Goal: Register for event/course

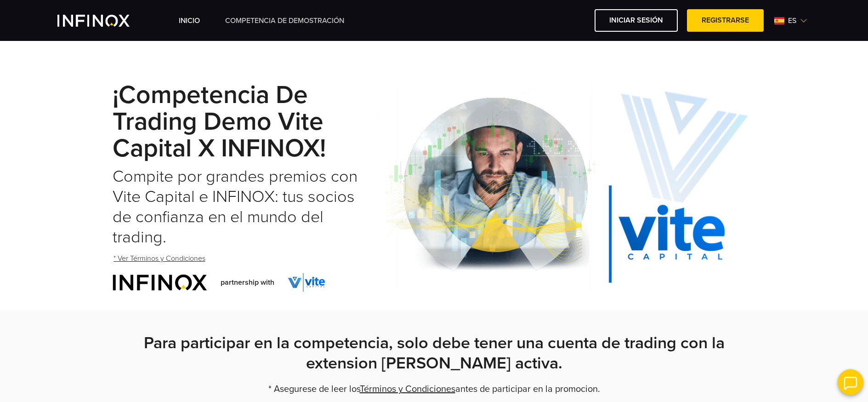
click at [285, 17] on link "Competencia de Demostración" at bounding box center [284, 20] width 119 height 11
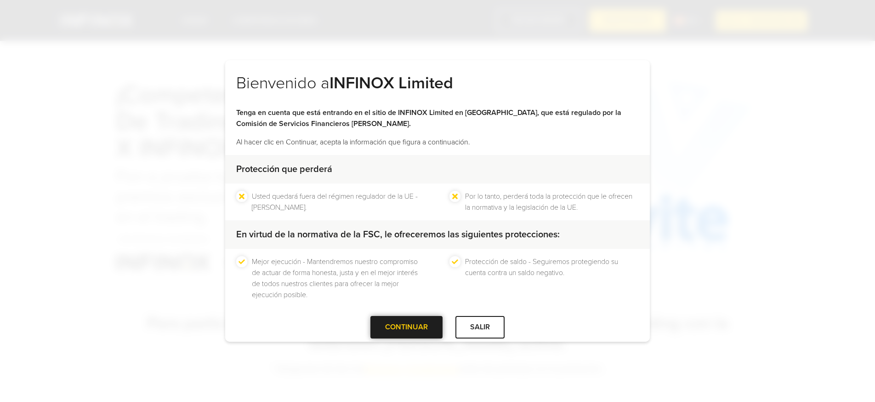
click at [407, 327] on div at bounding box center [407, 327] width 0 height 0
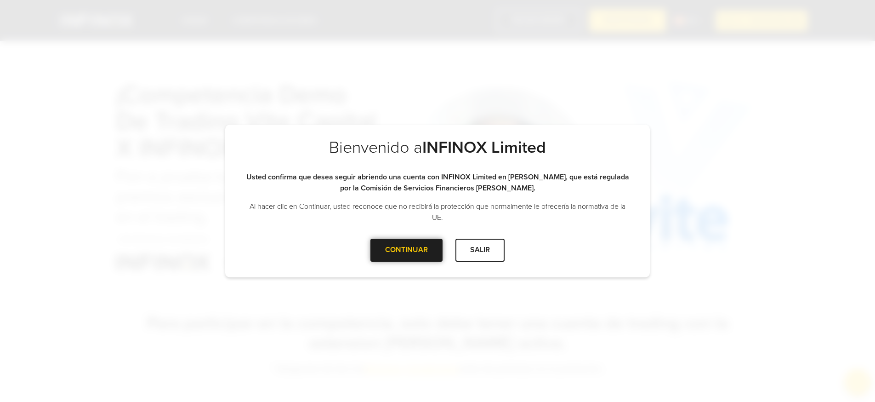
click at [407, 250] on div at bounding box center [407, 250] width 0 height 0
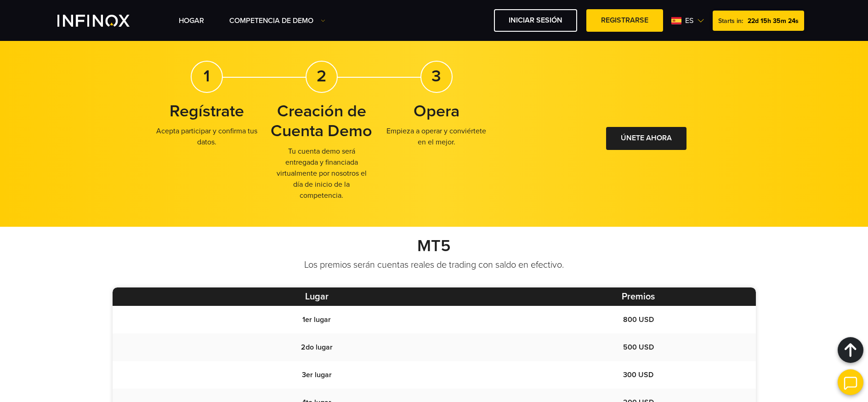
scroll to position [736, 0]
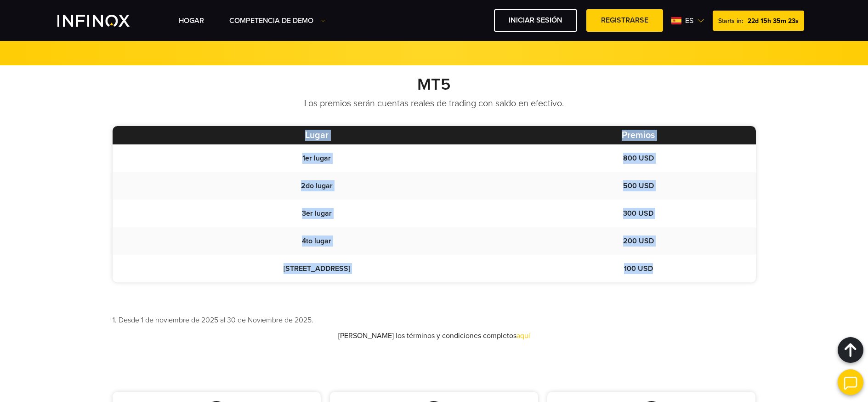
drag, startPoint x: 643, startPoint y: 267, endPoint x: 235, endPoint y: 122, distance: 432.9
click at [235, 121] on div "MT5 Los premios serán cuentas reales de trading con saldo en efectivo. Lugar Pr…" at bounding box center [434, 207] width 662 height 267
drag, startPoint x: 325, startPoint y: 234, endPoint x: 324, endPoint y: 218, distance: 16.1
click at [325, 234] on td "4to lugar" at bounding box center [317, 241] width 408 height 28
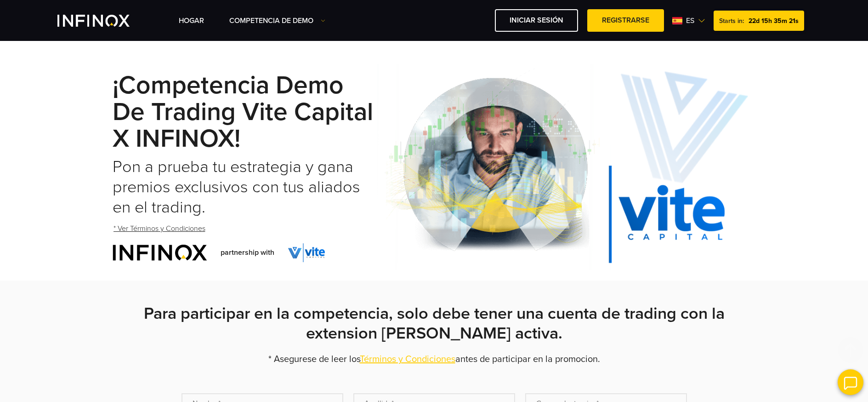
scroll to position [0, 0]
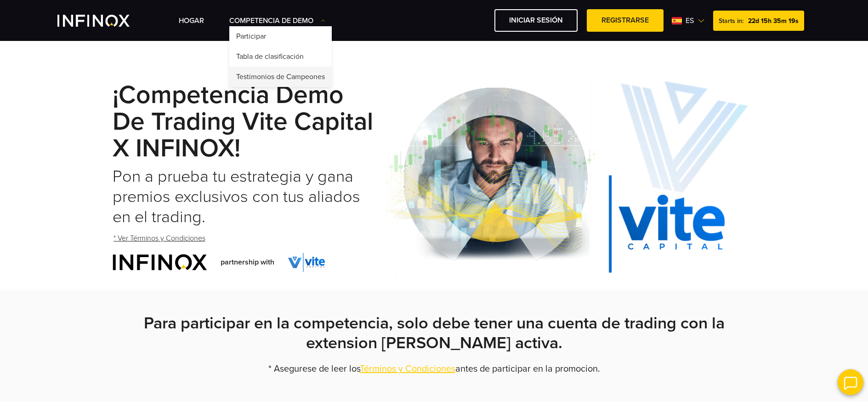
click at [274, 73] on link "Testimonios de Campeones" at bounding box center [280, 77] width 102 height 20
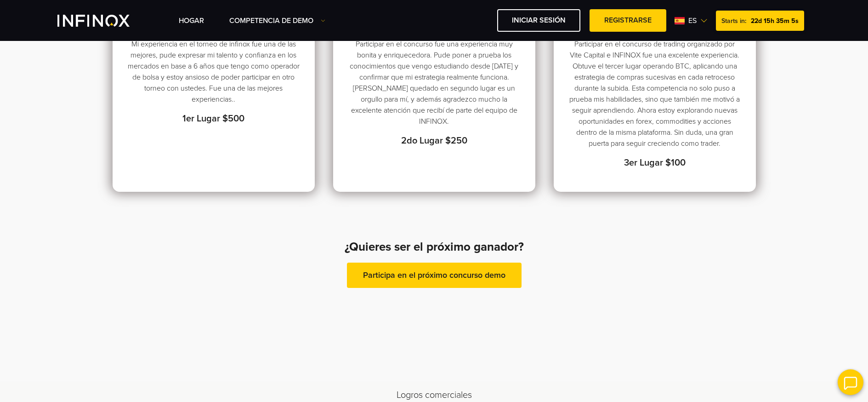
scroll to position [236, 0]
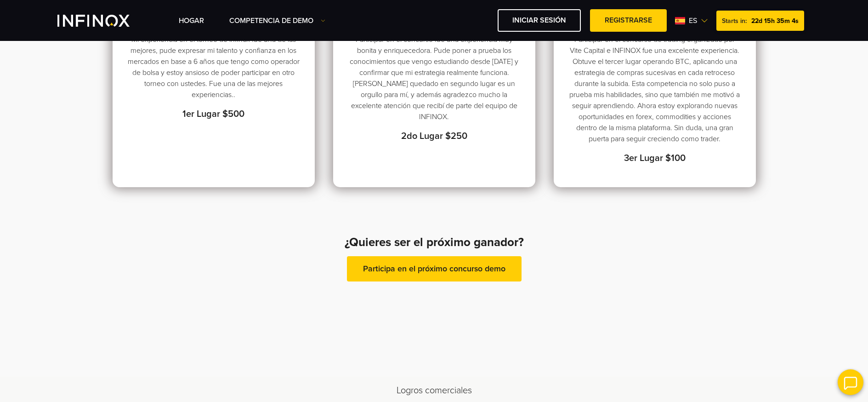
click at [378, 281] on link "Participa en el próximo concurso demo" at bounding box center [434, 268] width 175 height 25
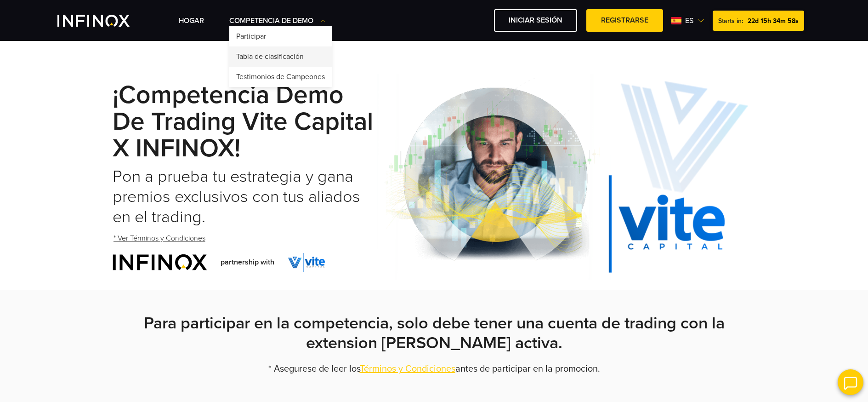
click at [283, 54] on link "Tabla de clasificación" at bounding box center [280, 56] width 102 height 20
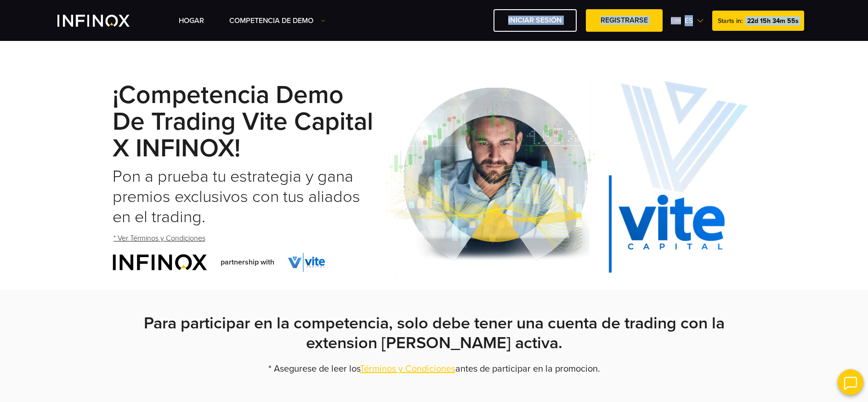
drag, startPoint x: 736, startPoint y: 24, endPoint x: 688, endPoint y: 34, distance: 48.4
click at [690, 33] on div "Hogar Competencia de Demo" at bounding box center [434, 20] width 868 height 41
click at [688, 121] on img at bounding box center [566, 177] width 379 height 206
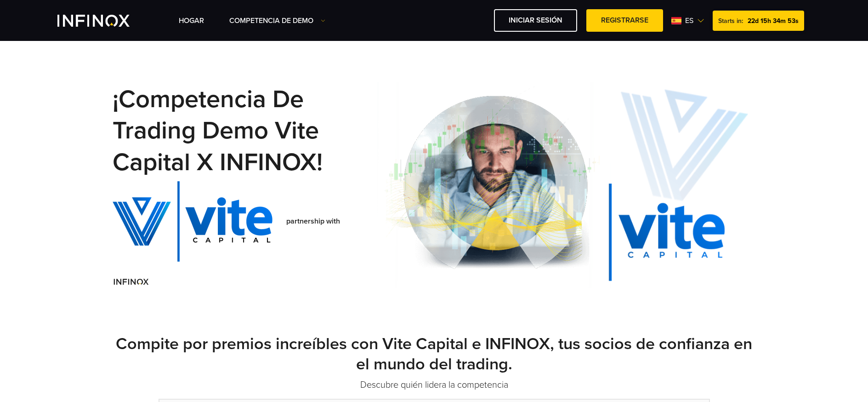
click at [398, 72] on div "¡Competencia de Trading Demo Vite Capital x INFINOX! partnership with" at bounding box center [434, 185] width 643 height 242
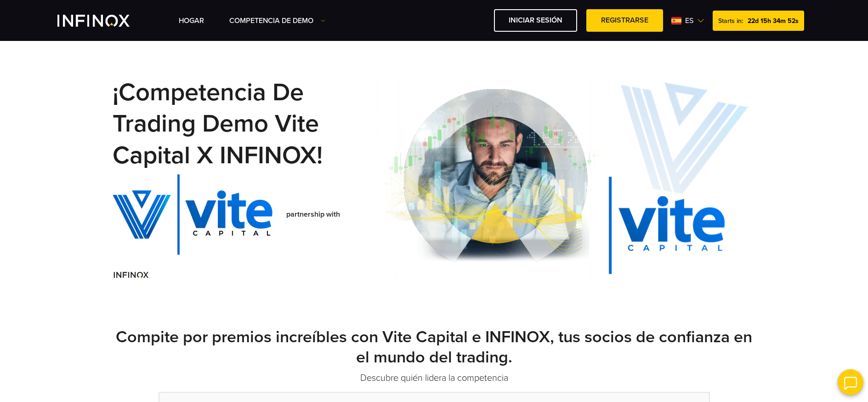
scroll to position [7, 0]
click at [407, 66] on div "¡Competencia de Trading Demo Vite Capital x INFINOX! partnership with" at bounding box center [434, 178] width 643 height 242
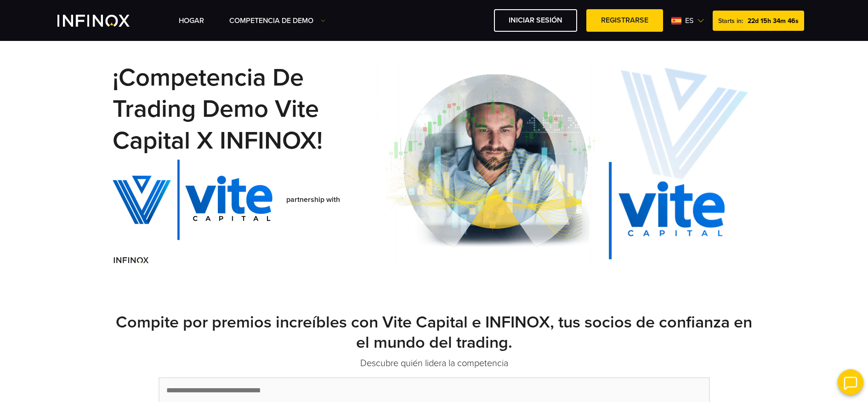
scroll to position [0, 0]
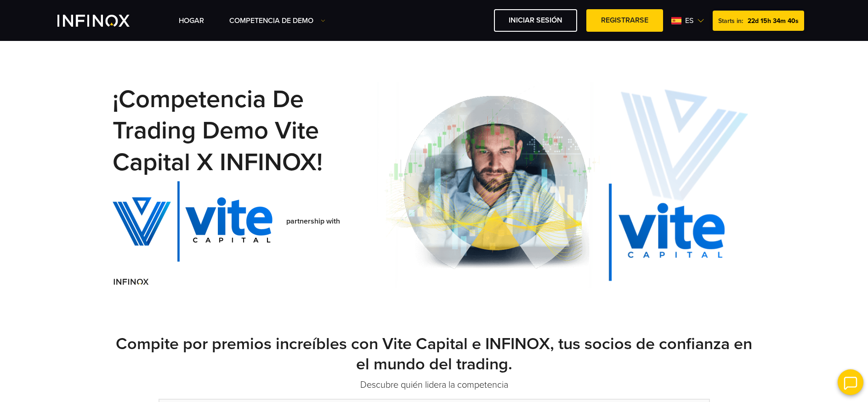
click at [799, 22] on div "Starts in: 22d 15h 34m 40s" at bounding box center [758, 21] width 91 height 20
drag, startPoint x: 743, startPoint y: 19, endPoint x: 719, endPoint y: 19, distance: 24.4
click at [719, 19] on span "Starts in:" at bounding box center [730, 21] width 25 height 8
drag, startPoint x: 719, startPoint y: 18, endPoint x: 725, endPoint y: 73, distance: 54.6
click at [744, 18] on div "Starts in: 22d 15h 34m 36s" at bounding box center [758, 21] width 91 height 20
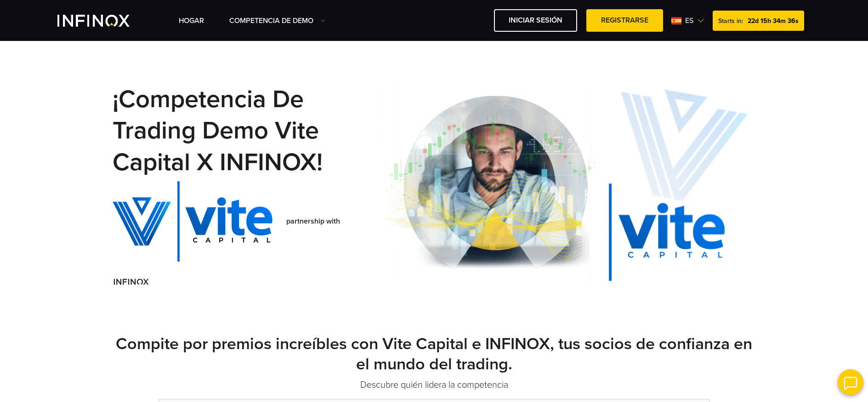
click at [734, 76] on div "¡Competencia de Trading Demo Vite Capital x INFINOX! partnership with" at bounding box center [434, 185] width 643 height 242
drag, startPoint x: 749, startPoint y: 21, endPoint x: 800, endPoint y: 20, distance: 51.0
click at [800, 20] on div "Starts in: 22d 15h 34m 33s" at bounding box center [758, 21] width 91 height 20
click at [781, 79] on div "¡Competencia de Trading Demo Vite Capital x INFINOX! partnership with" at bounding box center [434, 185] width 868 height 242
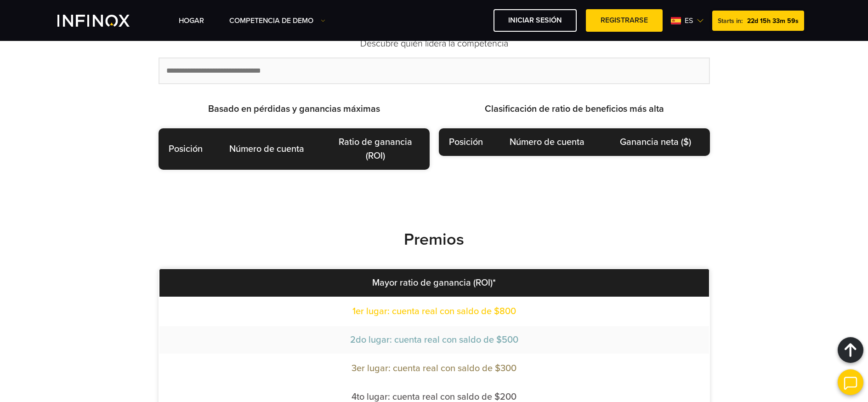
scroll to position [2, 0]
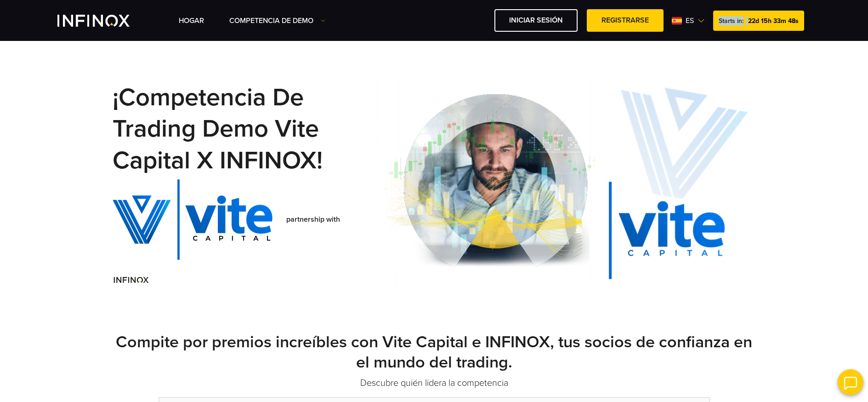
drag, startPoint x: 717, startPoint y: 23, endPoint x: 810, endPoint y: 27, distance: 92.9
click at [811, 28] on div "Hogar Competencia de Demo es" at bounding box center [434, 20] width 772 height 23
click at [841, 17] on div "Hogar Competencia de Demo" at bounding box center [434, 20] width 868 height 41
drag, startPoint x: 743, startPoint y: 19, endPoint x: 805, endPoint y: 18, distance: 62.5
click at [804, 19] on div "Hogar Competencia de Demo Participar Starts in: es English" at bounding box center [495, 20] width 632 height 23
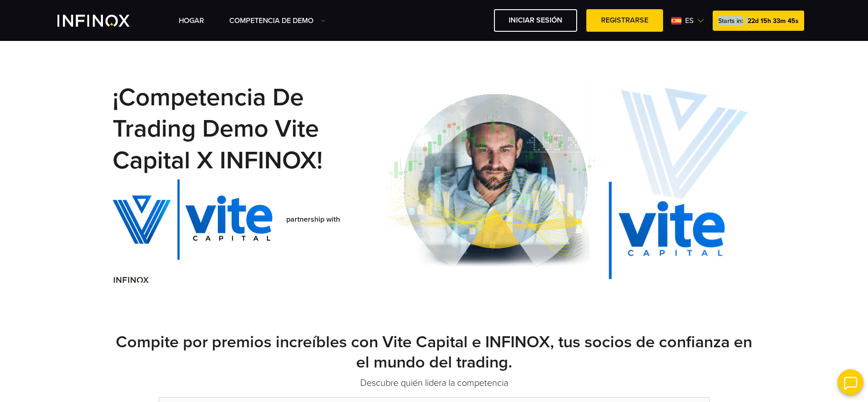
click at [814, 15] on div "Hogar Competencia de Demo es" at bounding box center [434, 20] width 772 height 23
drag, startPoint x: 798, startPoint y: 18, endPoint x: 745, endPoint y: 21, distance: 52.9
click at [745, 21] on div "Starts in: 22d 15h 33m 44s" at bounding box center [758, 21] width 91 height 20
drag, startPoint x: 719, startPoint y: 21, endPoint x: 743, endPoint y: 21, distance: 24.4
click at [744, 21] on div "Starts in: 22d 15h 33m 42s" at bounding box center [758, 21] width 91 height 20
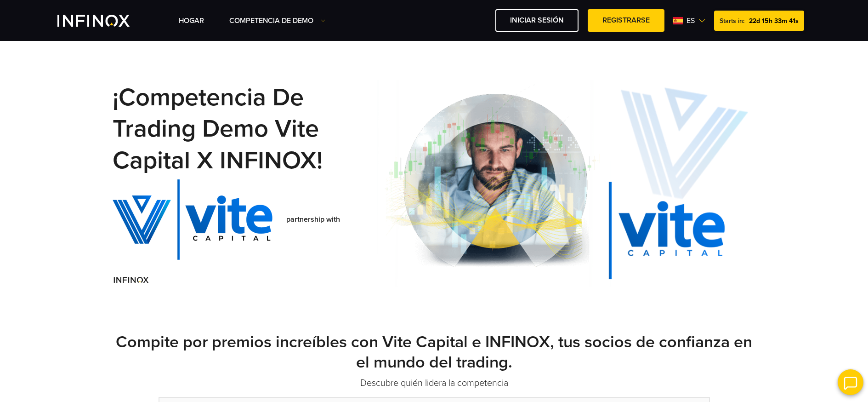
click at [732, 21] on span "Starts in:" at bounding box center [732, 21] width 25 height 8
drag, startPoint x: 738, startPoint y: 24, endPoint x: 722, endPoint y: 28, distance: 16.5
click at [722, 28] on div "Starts in: 22d 15h 33m 39s" at bounding box center [758, 21] width 91 height 20
drag, startPoint x: 718, startPoint y: 22, endPoint x: 771, endPoint y: 80, distance: 79.3
click at [777, 27] on div "Starts in: 22d 15h 33m 36s" at bounding box center [758, 21] width 91 height 20
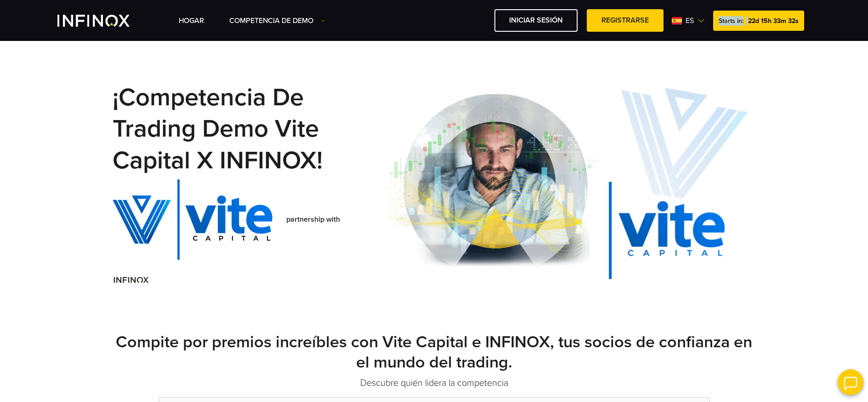
click at [750, 136] on img at bounding box center [566, 183] width 379 height 206
click at [780, 71] on div "¡Competencia de Trading Demo Vite Capital x INFINOX! partnership with" at bounding box center [434, 183] width 868 height 242
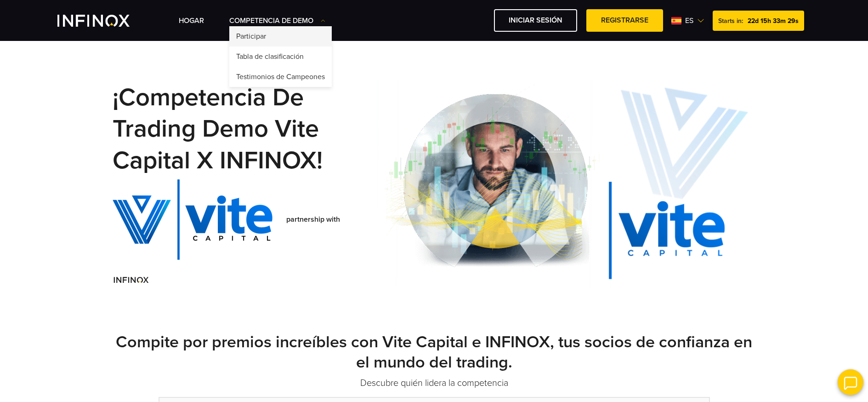
click at [272, 31] on link "Participar" at bounding box center [280, 36] width 102 height 20
